Goal: Information Seeking & Learning: Learn about a topic

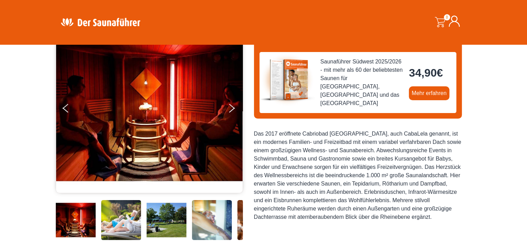
scroll to position [69, 0]
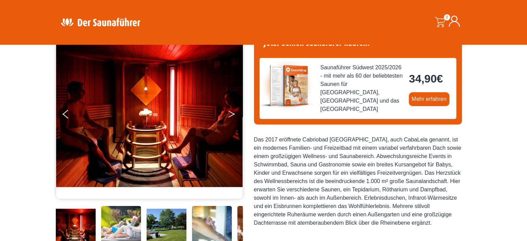
click at [231, 113] on button "Next" at bounding box center [235, 115] width 17 height 17
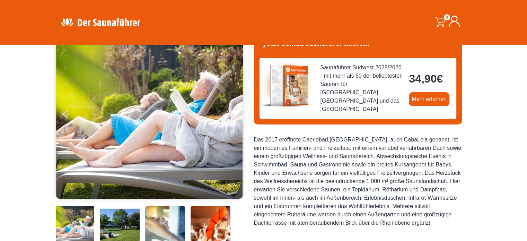
click at [230, 114] on button "Next" at bounding box center [235, 115] width 17 height 17
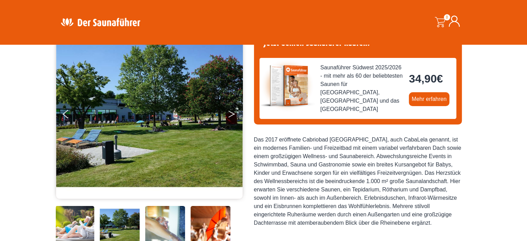
click at [230, 114] on button "Next" at bounding box center [235, 115] width 17 height 17
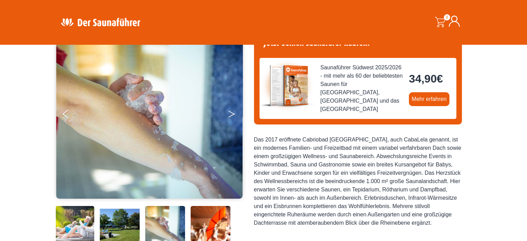
click at [230, 114] on button "Next" at bounding box center [235, 115] width 17 height 17
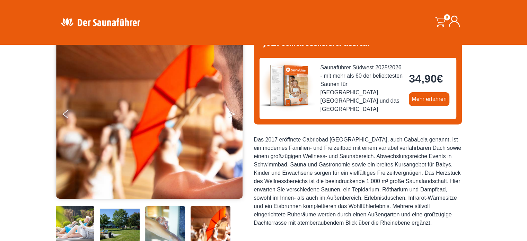
click at [230, 114] on button "Next" at bounding box center [235, 115] width 17 height 17
click at [231, 115] on icon "Next" at bounding box center [231, 115] width 6 height 4
click at [65, 113] on icon "Previous" at bounding box center [66, 112] width 6 height 4
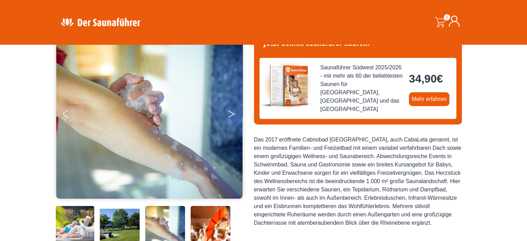
click at [231, 115] on icon "Next" at bounding box center [231, 115] width 6 height 4
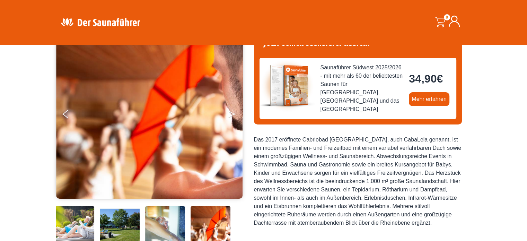
click at [231, 115] on icon "Next" at bounding box center [231, 115] width 6 height 4
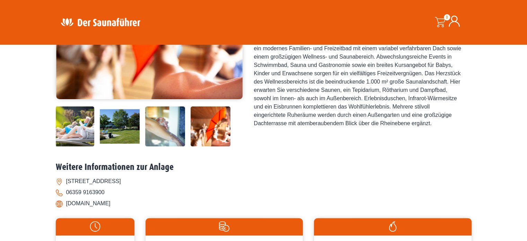
scroll to position [173, 0]
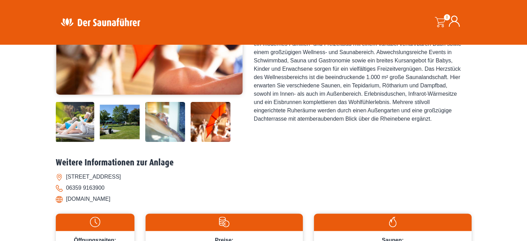
click at [218, 117] on img at bounding box center [210, 122] width 40 height 40
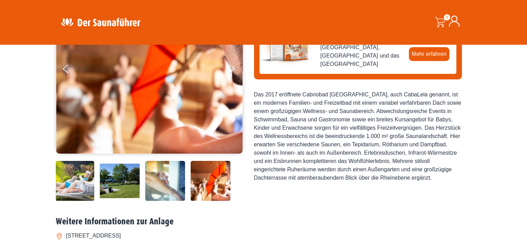
scroll to position [0, 0]
